Goal: Transaction & Acquisition: Purchase product/service

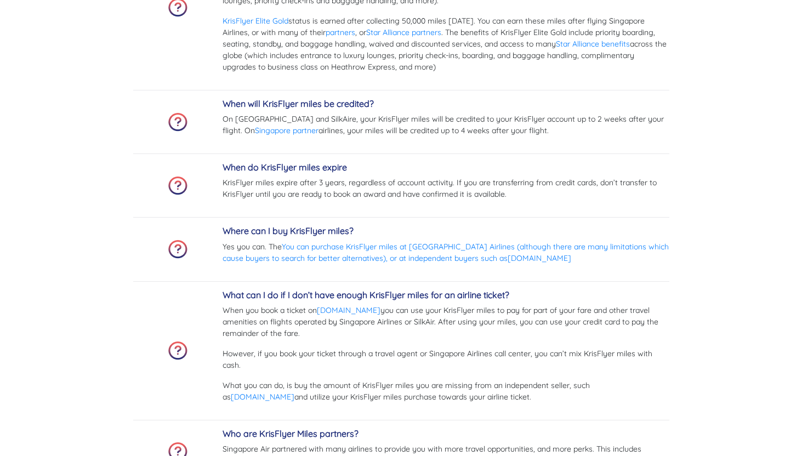
scroll to position [3671, 0]
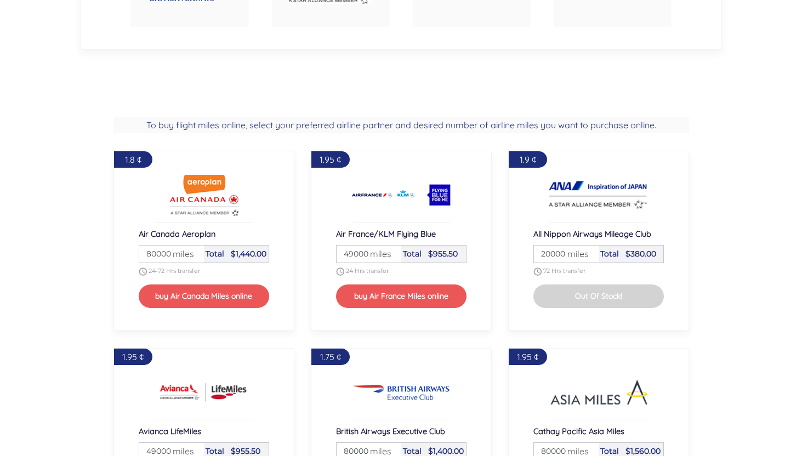
scroll to position [846, 0]
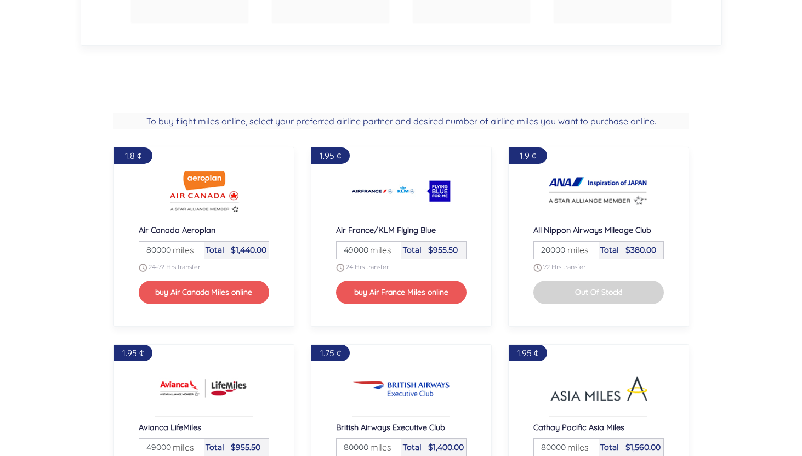
click at [579, 295] on button "Out Of Stock!" at bounding box center [599, 293] width 131 height 24
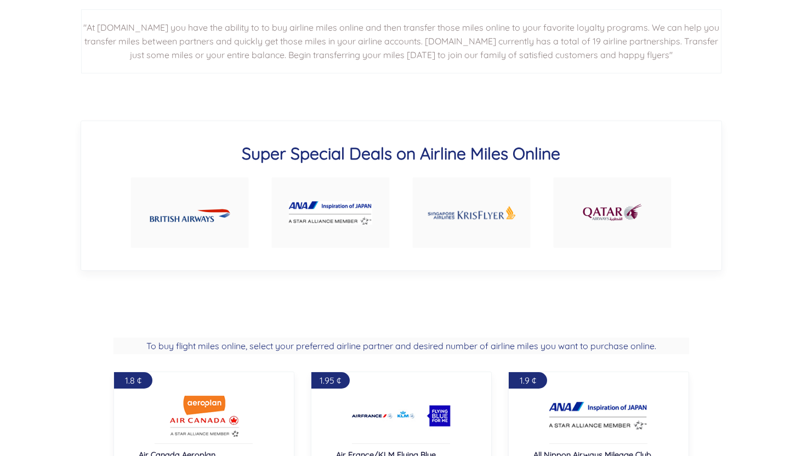
scroll to position [621, 0]
click at [501, 232] on img at bounding box center [471, 213] width 89 height 42
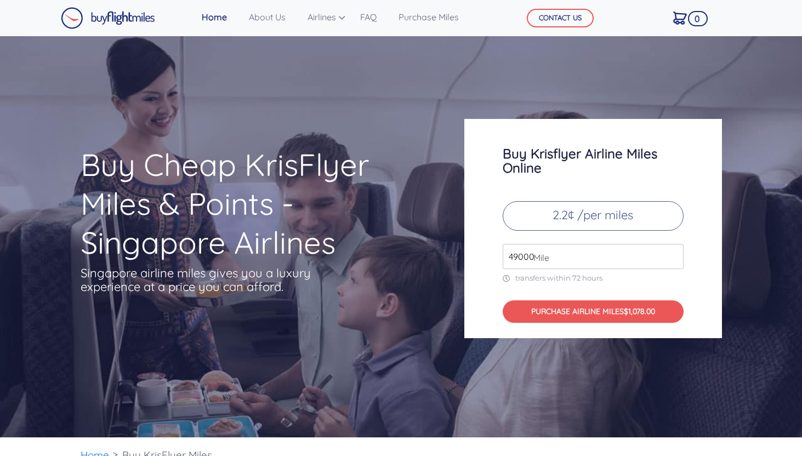
click at [530, 257] on span "Mile" at bounding box center [538, 257] width 21 height 13
click at [535, 257] on span "Mile" at bounding box center [538, 257] width 21 height 13
click at [533, 256] on span "Mile" at bounding box center [538, 257] width 21 height 13
click at [524, 258] on input "49000" at bounding box center [593, 256] width 181 height 25
drag, startPoint x: 534, startPoint y: 256, endPoint x: 485, endPoint y: 254, distance: 48.3
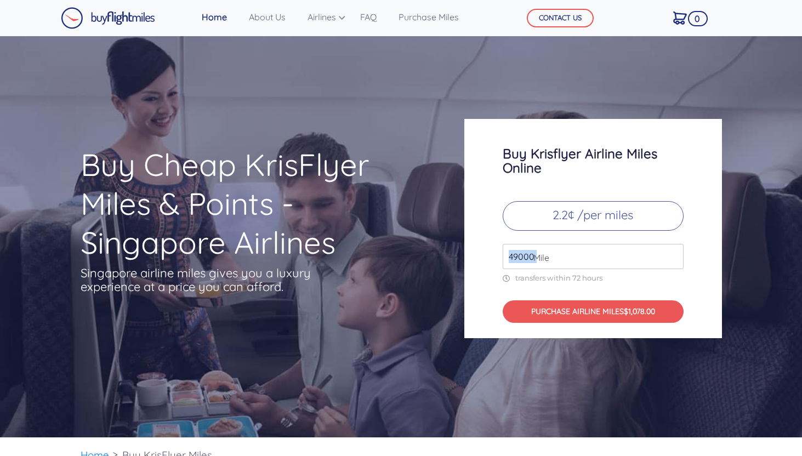
click at [485, 254] on div "Buy Krisflyer Airline Miles Online 2.2¢ /per miles 49000 Mile transfers within …" at bounding box center [594, 228] width 258 height 219
click at [535, 253] on span "Mile" at bounding box center [538, 257] width 21 height 13
drag, startPoint x: 533, startPoint y: 257, endPoint x: 498, endPoint y: 257, distance: 35.1
click at [498, 257] on div "Buy Krisflyer Airline Miles Online 2.2¢ /per miles 49000 Mile transfers within …" at bounding box center [594, 228] width 258 height 219
click at [673, 254] on input "50000" at bounding box center [593, 256] width 181 height 25
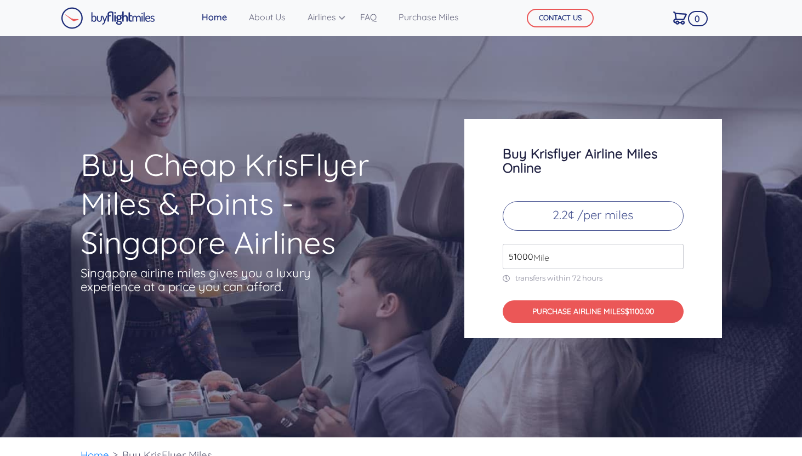
click at [673, 254] on input "51000" at bounding box center [593, 256] width 181 height 25
click at [673, 254] on input "52000" at bounding box center [593, 256] width 181 height 25
click at [673, 254] on input "56000" at bounding box center [593, 256] width 181 height 25
click at [673, 254] on input "57000" at bounding box center [593, 256] width 181 height 25
click at [673, 254] on input "58000" at bounding box center [593, 256] width 181 height 25
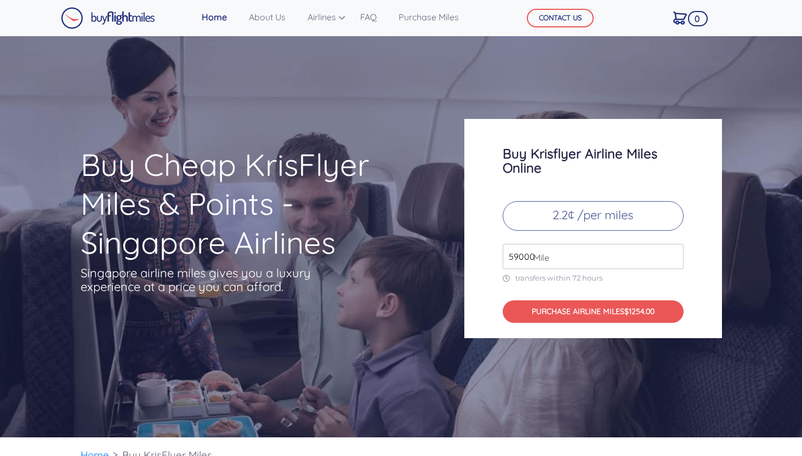
click at [673, 254] on input "59000" at bounding box center [593, 256] width 181 height 25
click at [673, 254] on input "60000" at bounding box center [593, 256] width 181 height 25
click at [673, 254] on input "89000" at bounding box center [593, 256] width 181 height 25
click at [673, 254] on input "103000" at bounding box center [593, 256] width 181 height 25
click at [673, 254] on input "104000" at bounding box center [593, 256] width 181 height 25
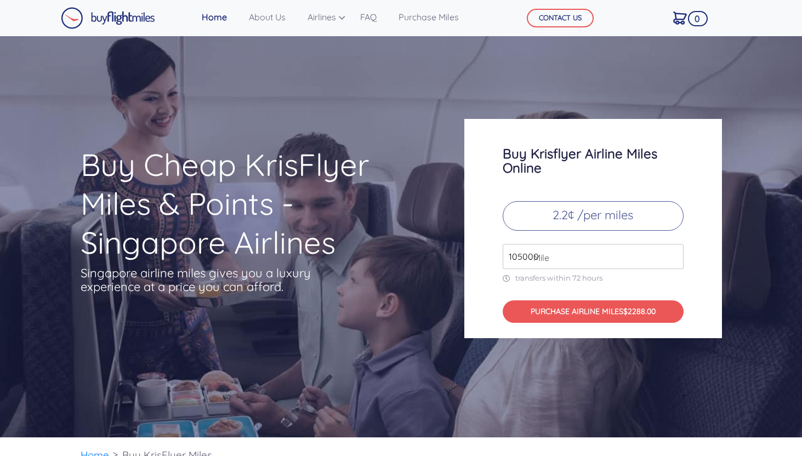
click at [673, 254] on input "105000" at bounding box center [593, 256] width 181 height 25
click at [673, 254] on input "106000" at bounding box center [593, 256] width 181 height 25
click at [673, 254] on input "107000" at bounding box center [593, 256] width 181 height 25
click at [673, 254] on input "108000" at bounding box center [593, 256] width 181 height 25
click at [673, 254] on input "109000" at bounding box center [593, 256] width 181 height 25
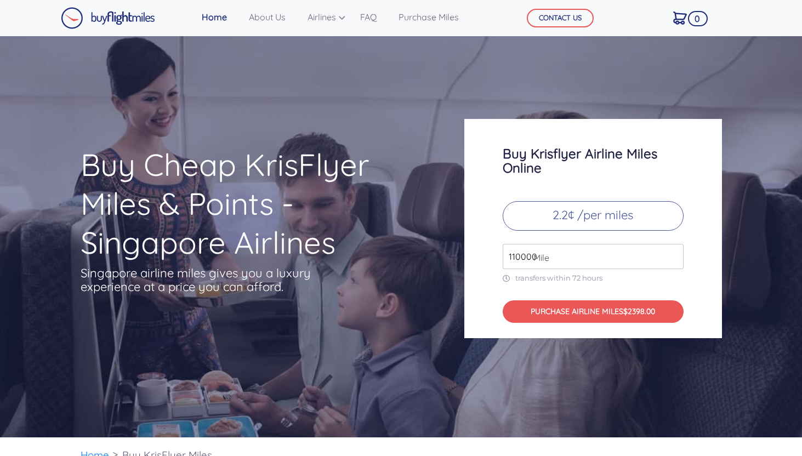
click at [673, 254] on input "110000" at bounding box center [593, 256] width 181 height 25
click at [673, 255] on input "111000" at bounding box center [593, 256] width 181 height 25
click at [673, 255] on input "112000" at bounding box center [593, 256] width 181 height 25
type input "135000"
click at [673, 255] on input "135000" at bounding box center [593, 256] width 181 height 25
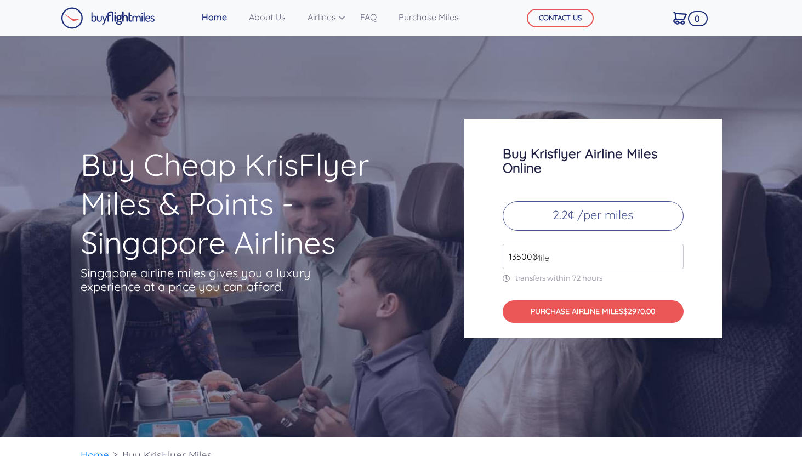
click at [709, 293] on div "Buy Krisflyer Airline Miles Online 2.2¢ /per miles 135000 Mile transfers within…" at bounding box center [594, 228] width 258 height 219
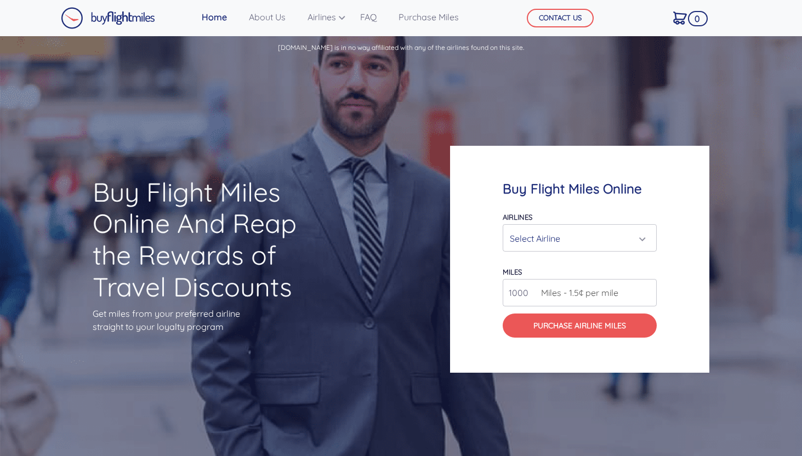
scroll to position [621, 0]
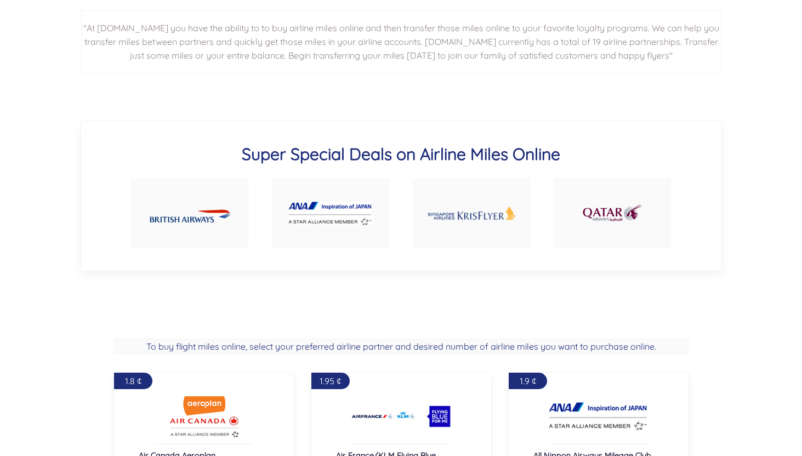
click at [361, 231] on link at bounding box center [330, 213] width 118 height 71
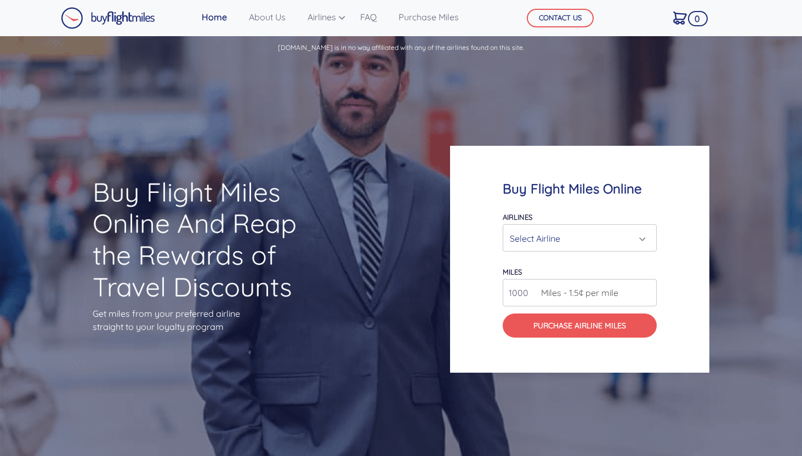
scroll to position [1, 0]
